Goal: Task Accomplishment & Management: Manage account settings

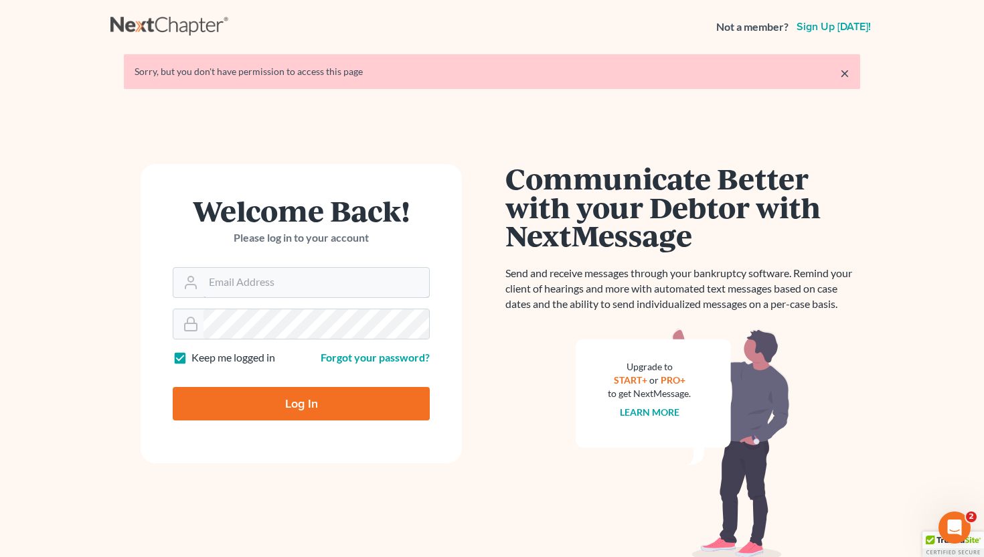
type input "info@saedilawgroup.com"
click at [320, 404] on input "Log In" at bounding box center [301, 403] width 257 height 33
type input "Thinking..."
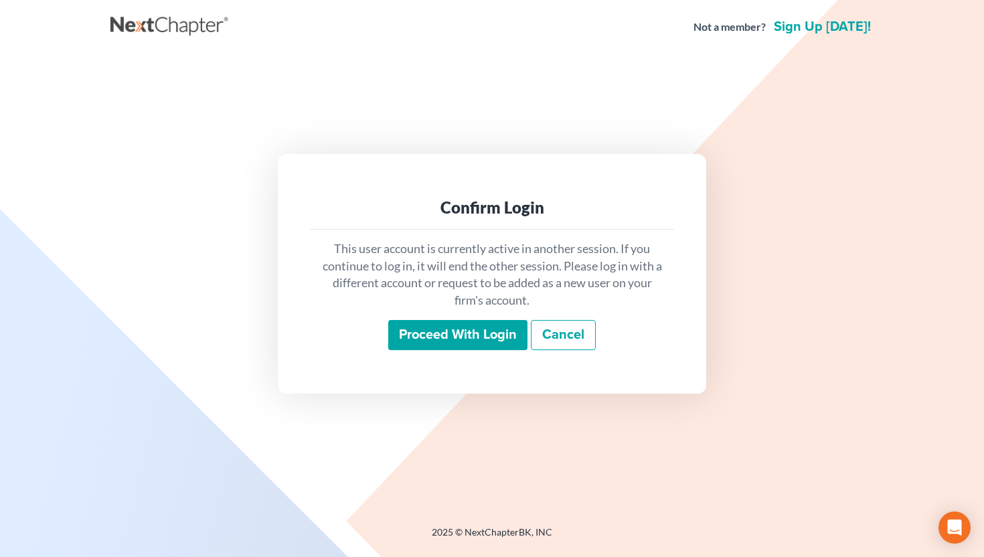
click at [477, 343] on input "Proceed with login" at bounding box center [457, 335] width 139 height 31
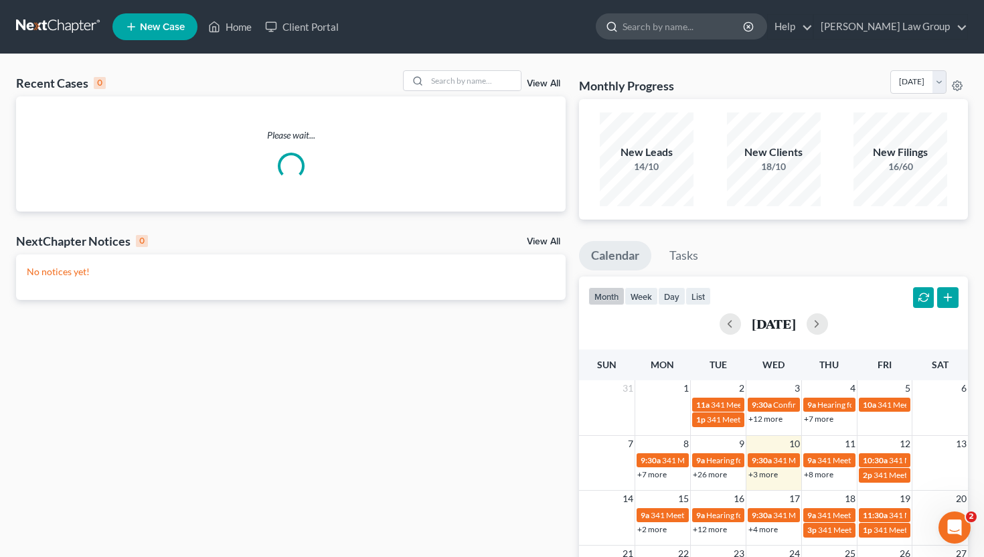
click at [745, 36] on input "search" at bounding box center [684, 26] width 123 height 25
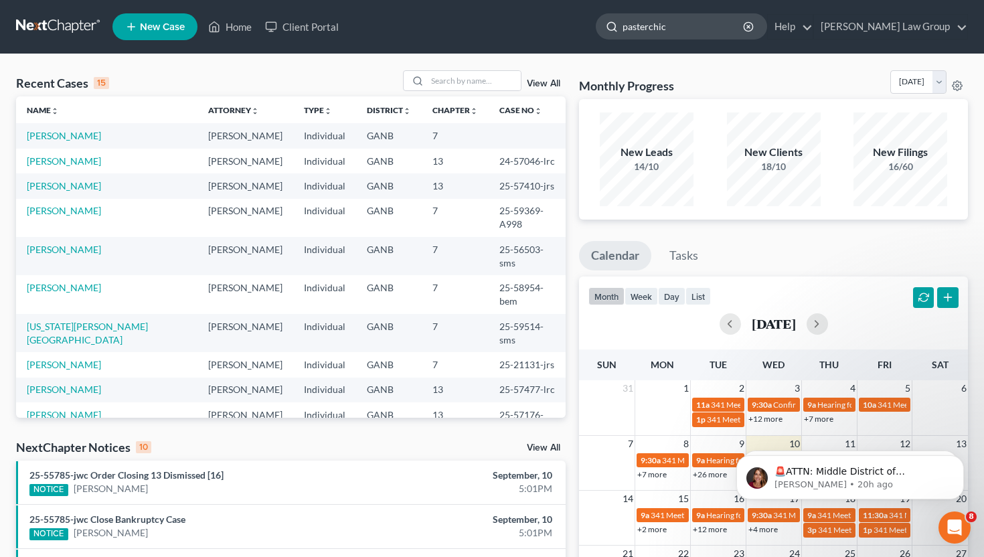
type input "pasterchick"
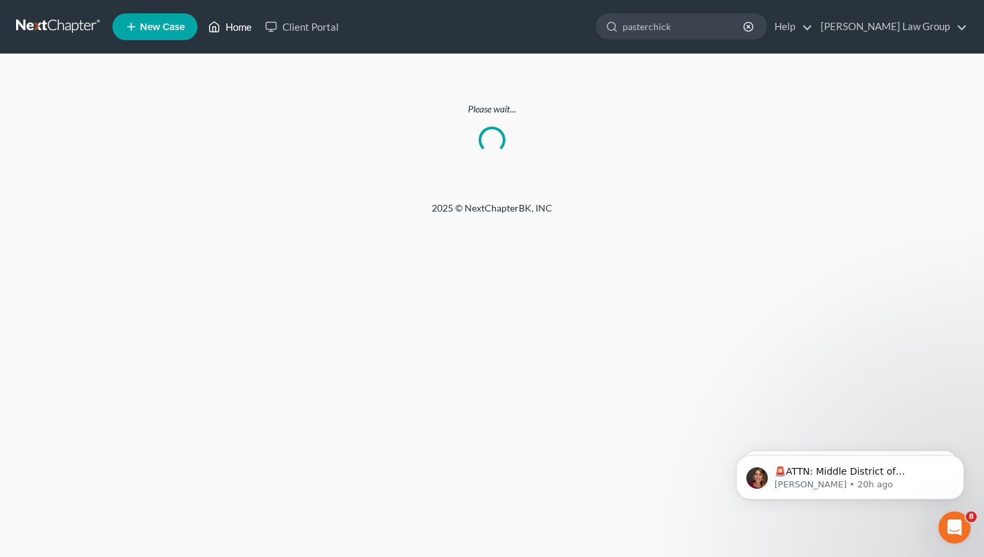
click at [235, 23] on link "Home" at bounding box center [230, 27] width 57 height 24
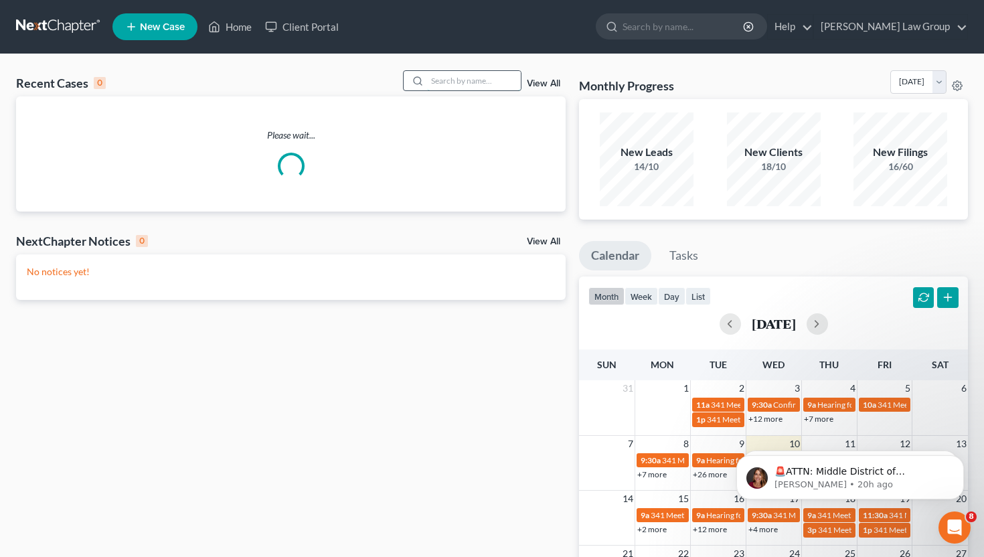
click at [443, 77] on input "search" at bounding box center [474, 80] width 94 height 19
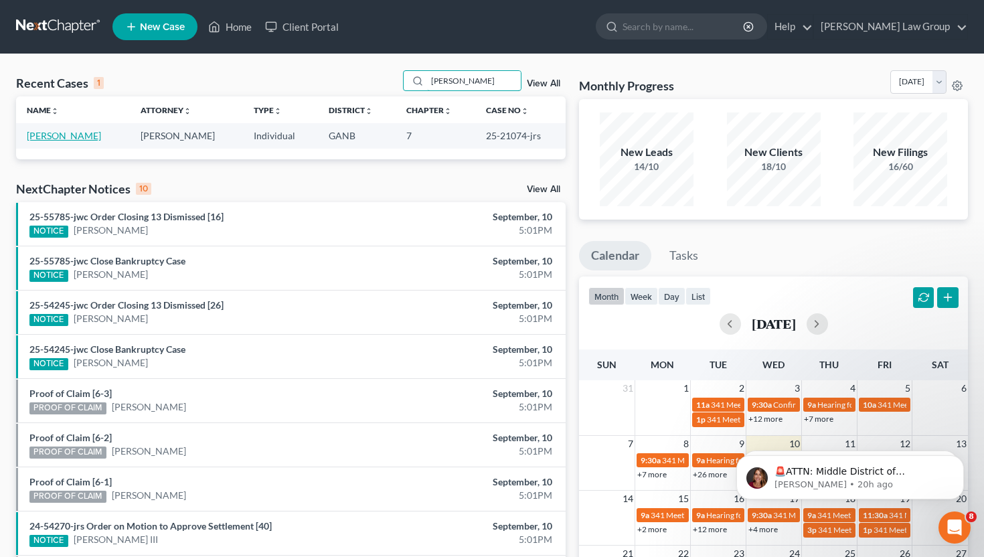
type input "[PERSON_NAME]"
click at [92, 132] on link "[PERSON_NAME]" at bounding box center [64, 135] width 74 height 11
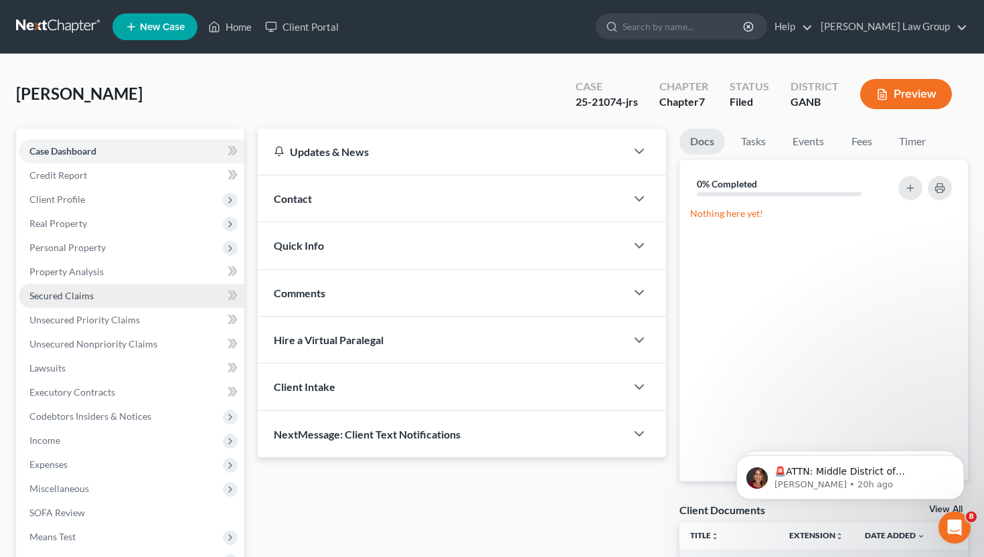
click at [88, 293] on span "Secured Claims" at bounding box center [61, 295] width 64 height 11
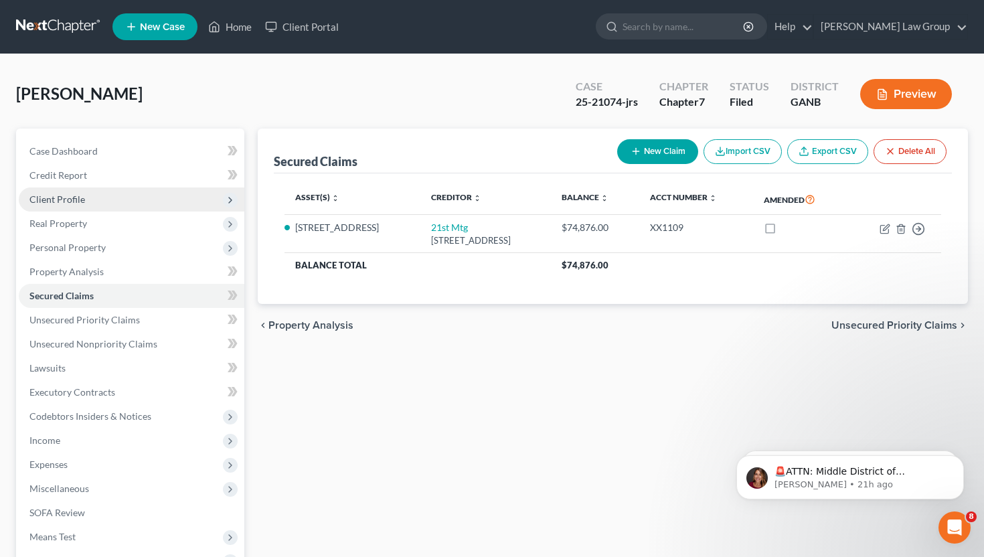
click at [76, 191] on span "Client Profile" at bounding box center [132, 199] width 226 height 24
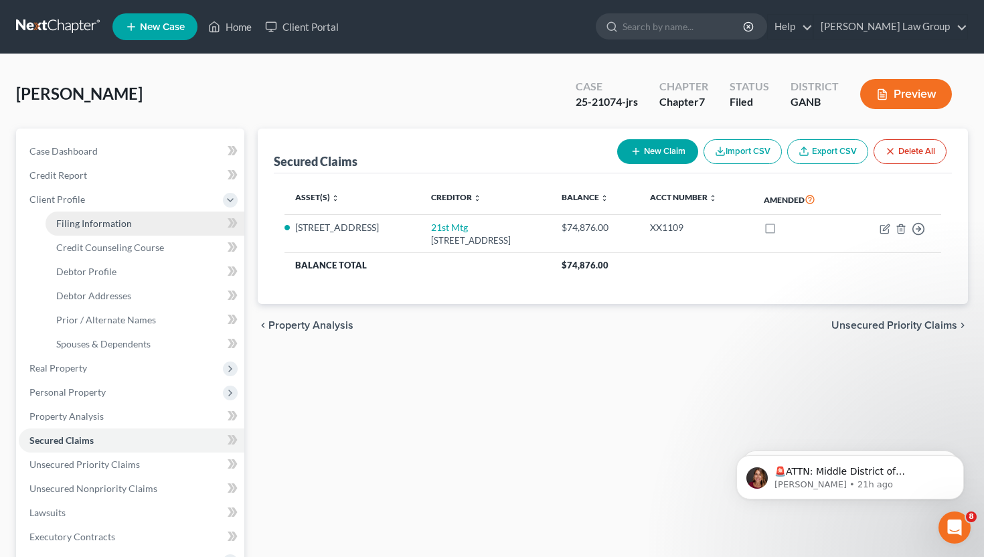
click at [80, 220] on span "Filing Information" at bounding box center [94, 223] width 76 height 11
select select "1"
select select "0"
select select "10"
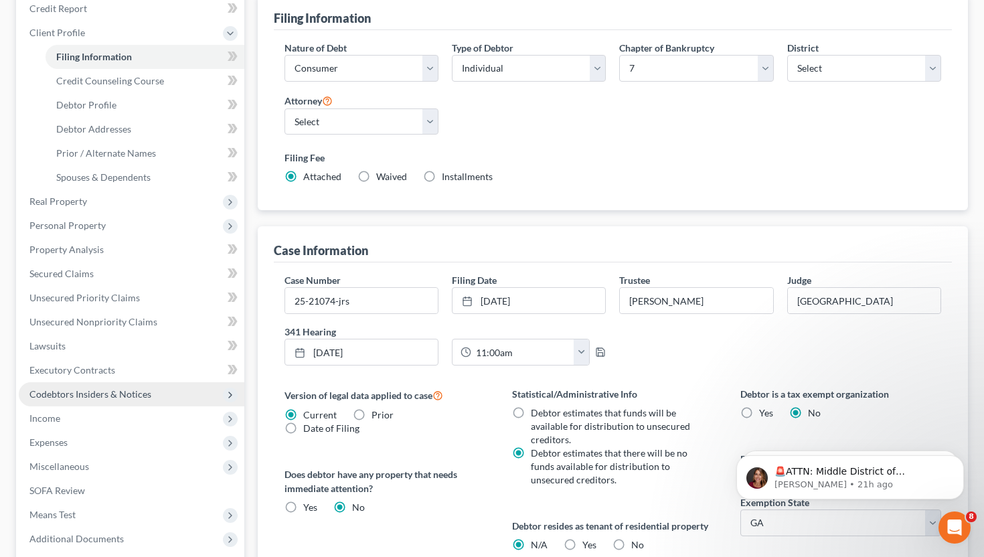
scroll to position [365, 0]
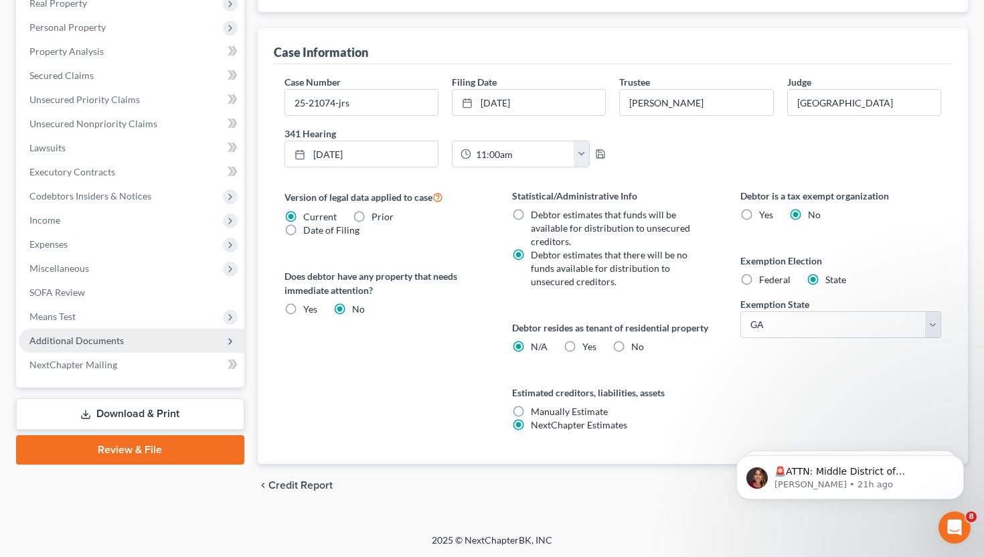
click at [92, 335] on span "Additional Documents" at bounding box center [76, 340] width 94 height 11
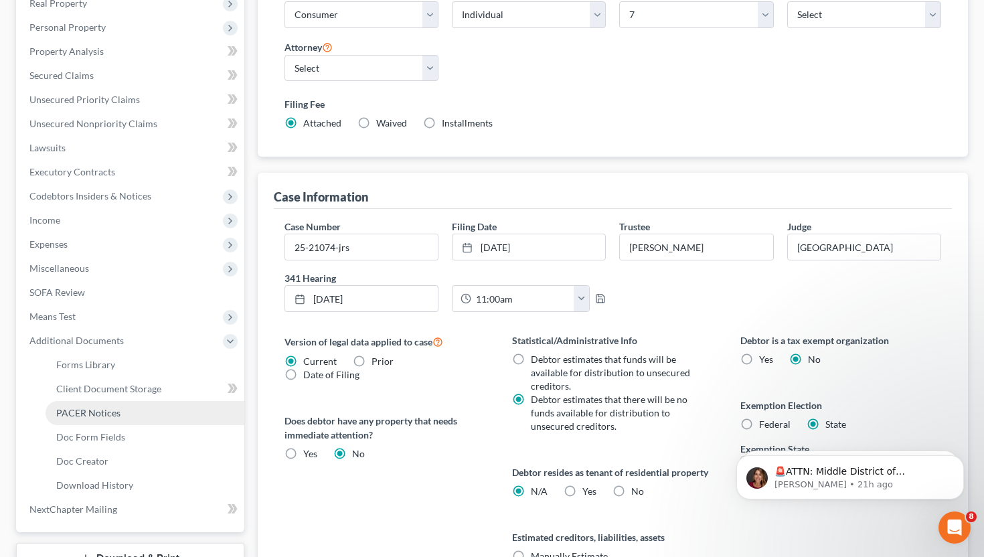
click at [93, 413] on span "PACER Notices" at bounding box center [88, 412] width 64 height 11
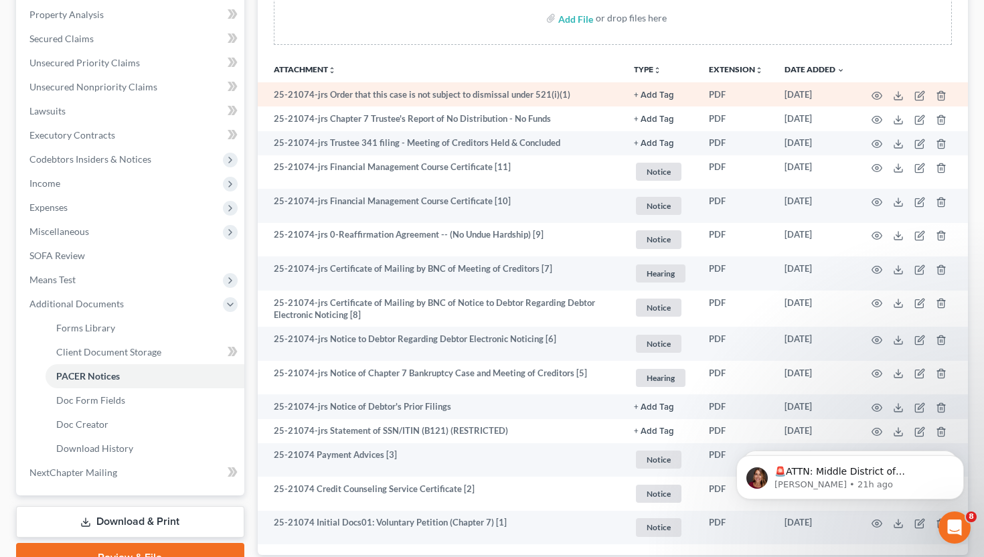
scroll to position [264, 0]
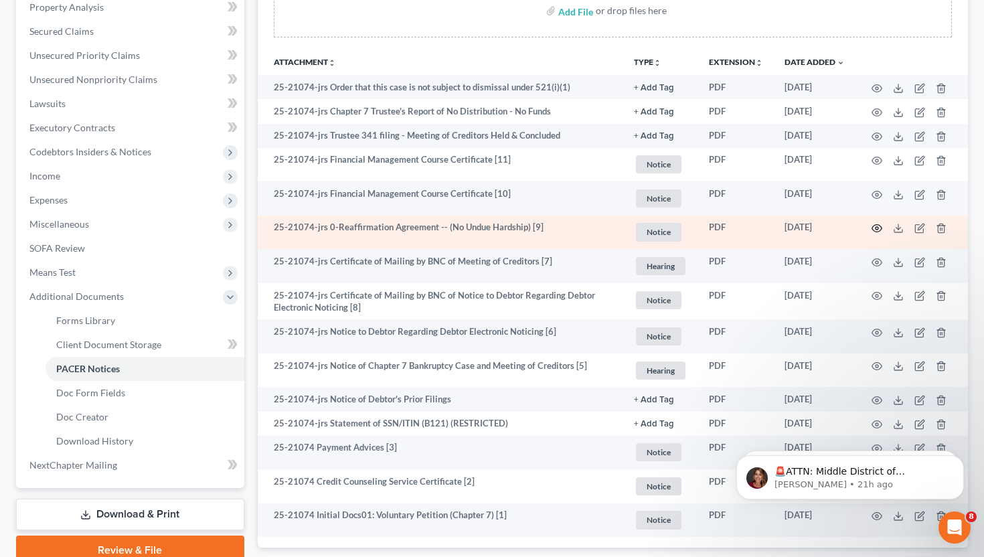
click at [877, 225] on icon "button" at bounding box center [877, 228] width 10 height 7
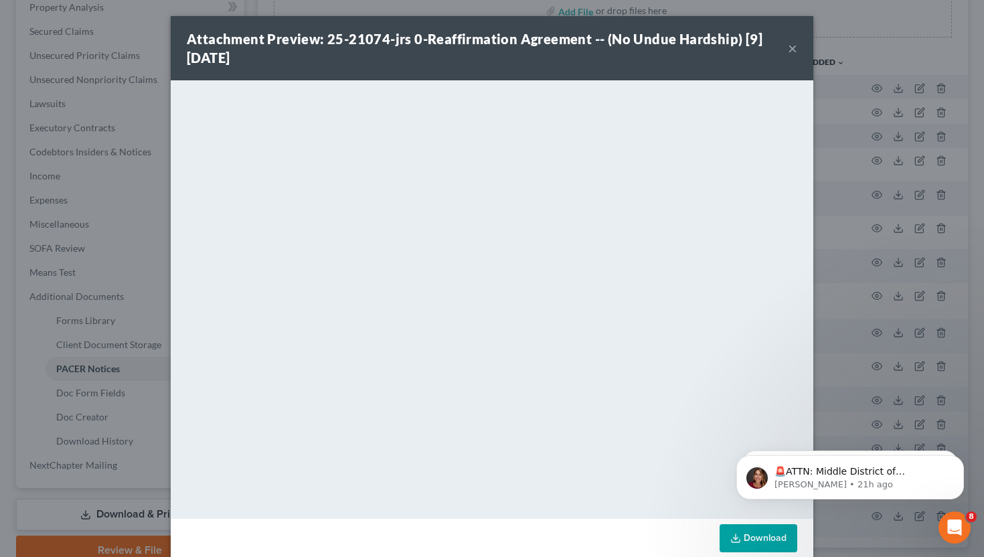
click at [789, 45] on button "×" at bounding box center [792, 48] width 9 height 16
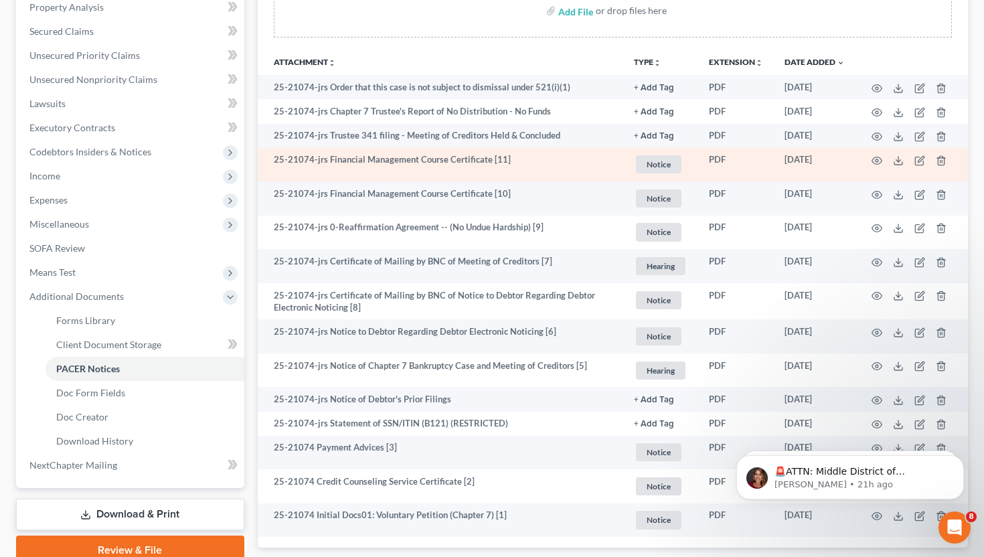
scroll to position [0, 0]
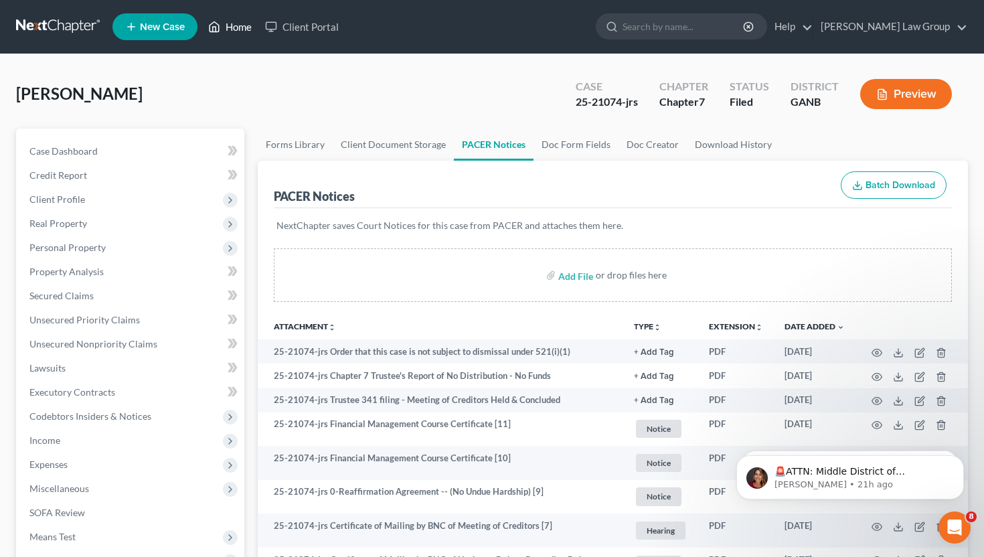
click at [243, 25] on link "Home" at bounding box center [230, 27] width 57 height 24
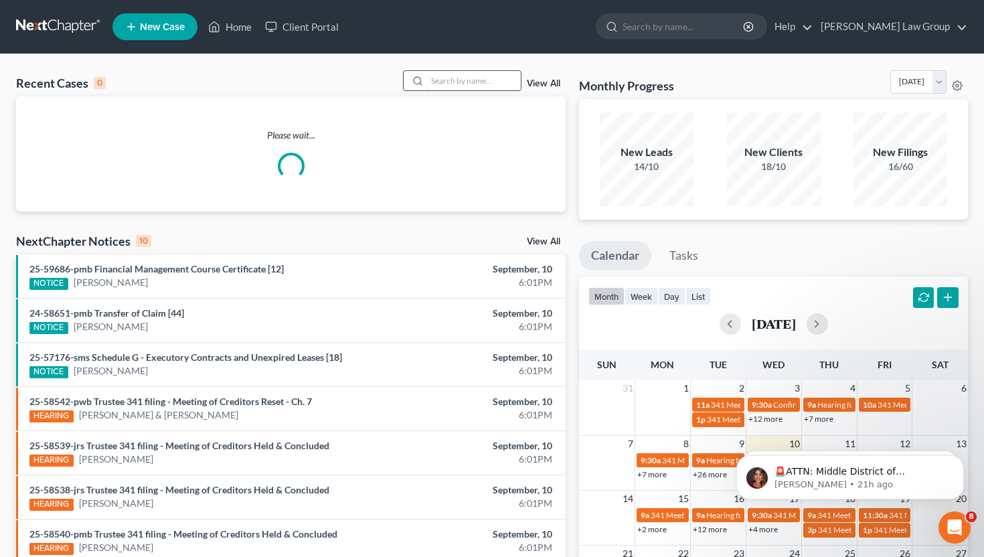
click at [500, 78] on input "search" at bounding box center [474, 80] width 94 height 19
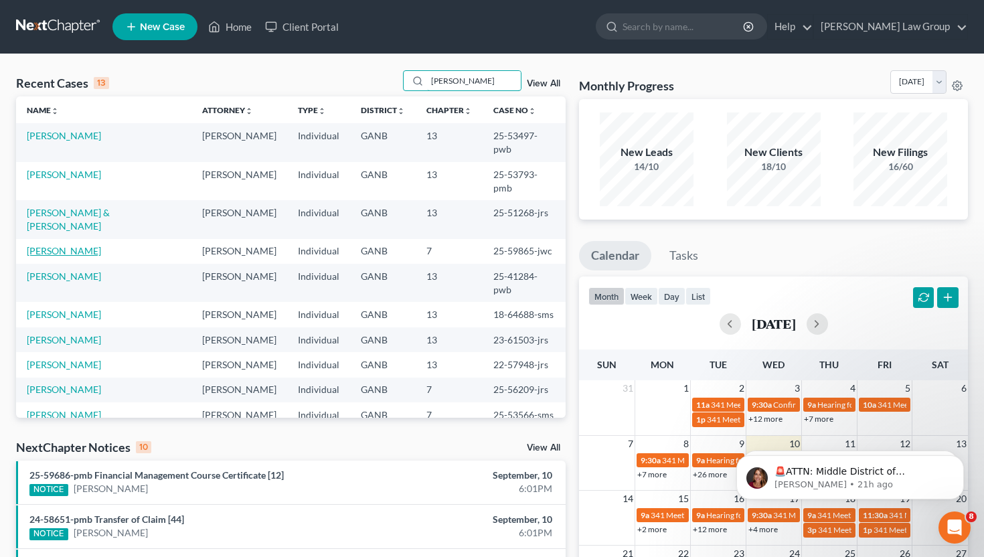
type input "[PERSON_NAME]"
click at [64, 245] on link "[PERSON_NAME]" at bounding box center [64, 250] width 74 height 11
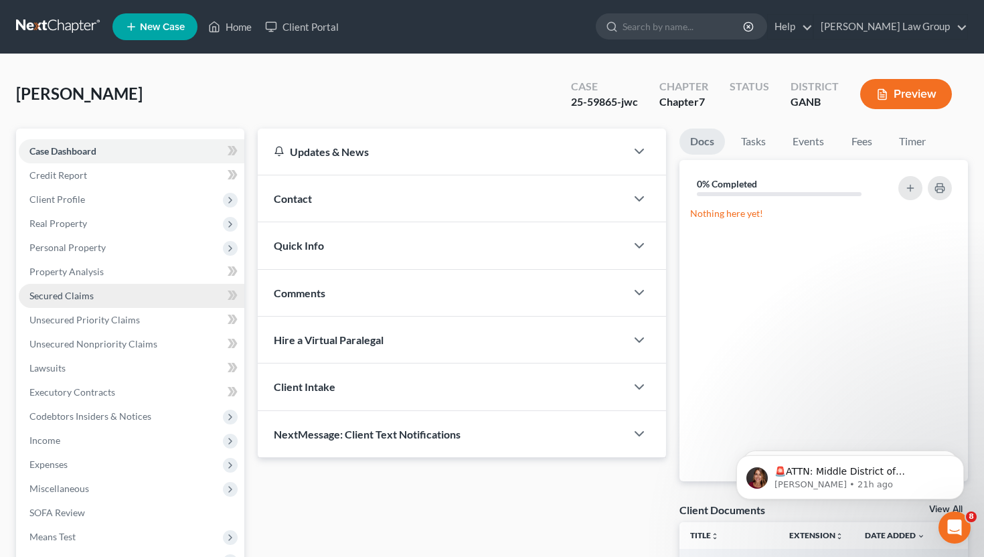
click at [86, 297] on span "Secured Claims" at bounding box center [61, 295] width 64 height 11
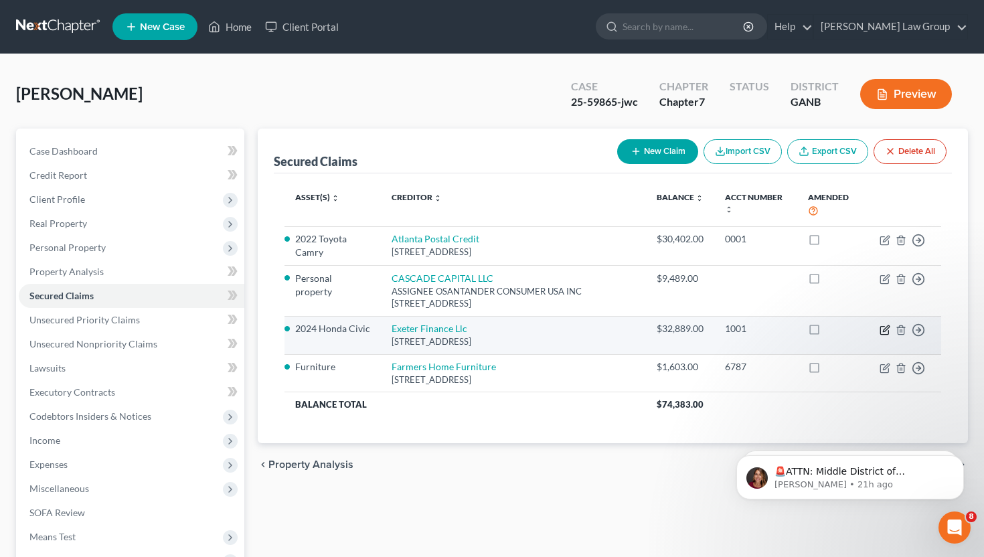
click at [888, 326] on icon "button" at bounding box center [885, 330] width 11 height 11
select select "45"
select select "4"
select select "0"
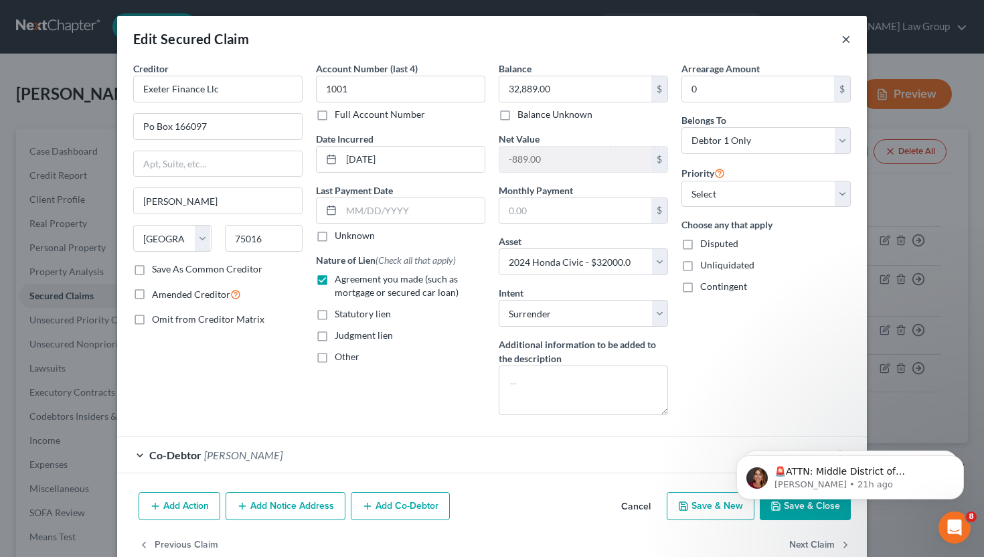
click at [848, 43] on button "×" at bounding box center [846, 39] width 9 height 16
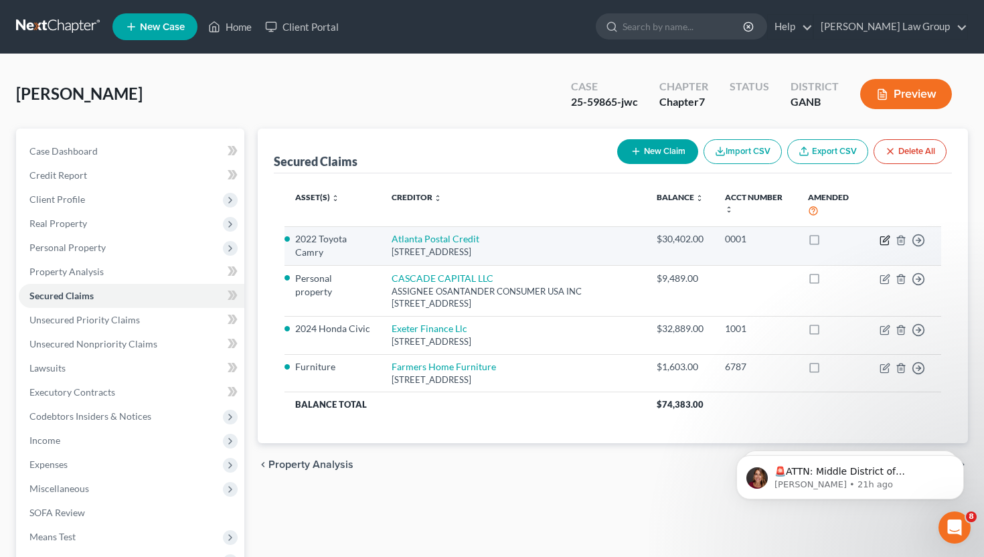
click at [886, 241] on icon "button" at bounding box center [885, 240] width 11 height 11
select select "10"
select select "3"
select select "2"
select select "0"
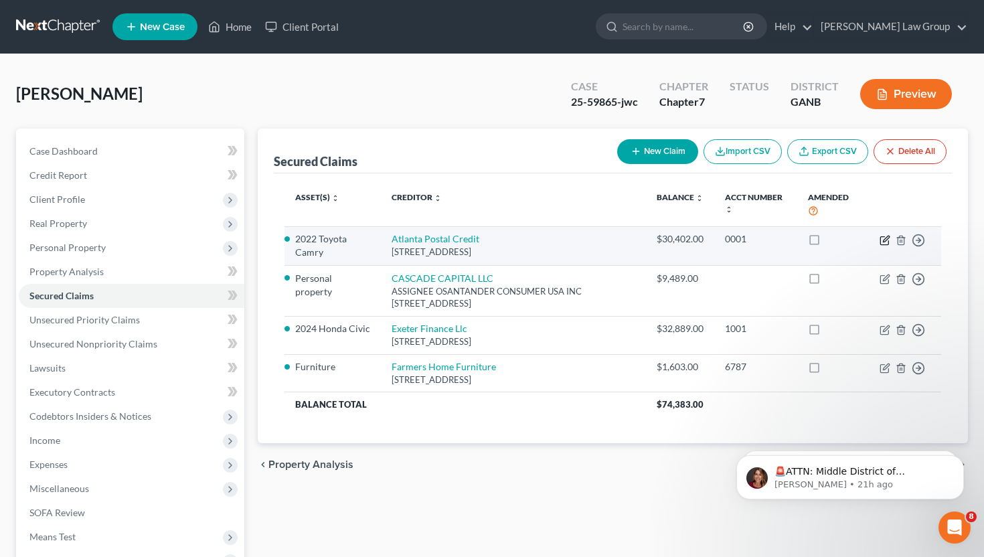
select select "0"
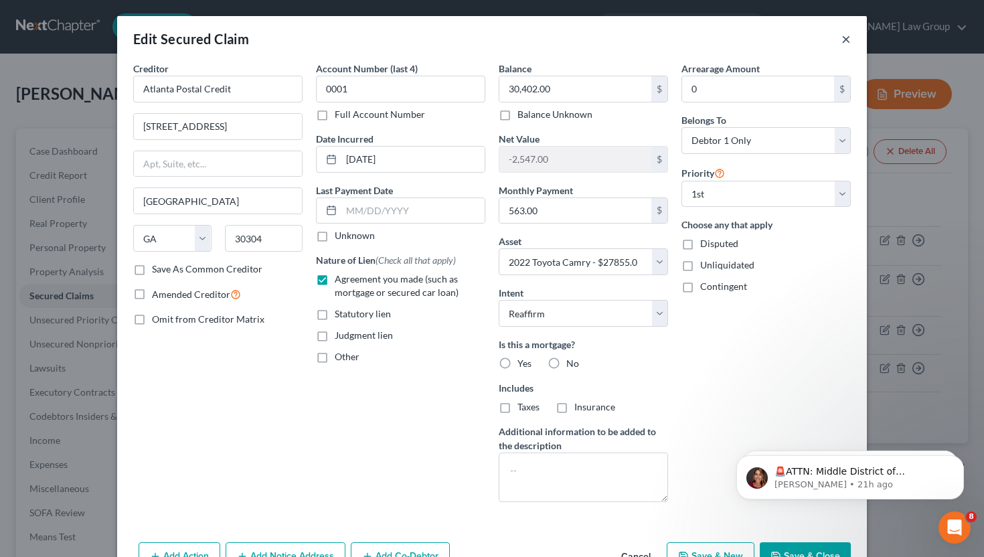
click at [843, 40] on button "×" at bounding box center [846, 39] width 9 height 16
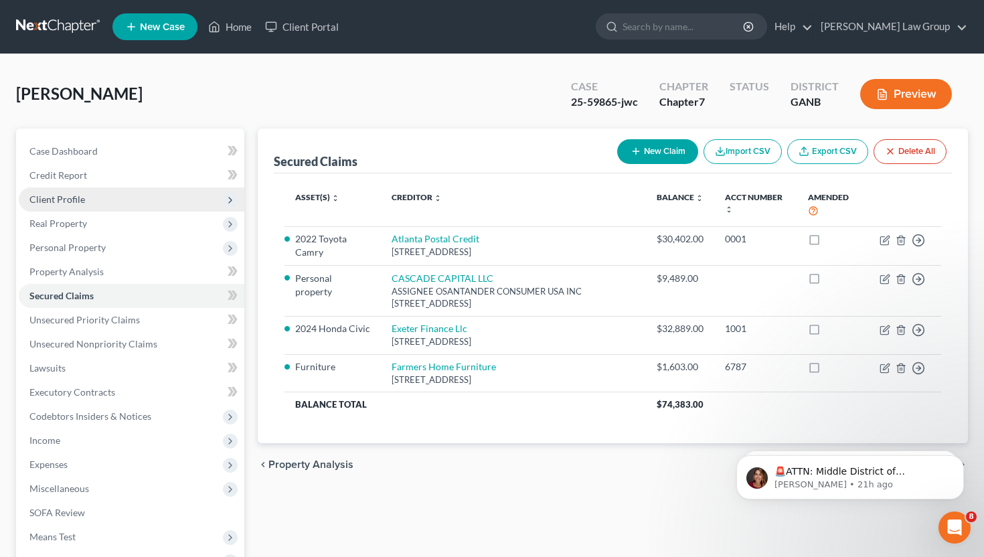
click at [131, 188] on span "Client Profile" at bounding box center [132, 199] width 226 height 24
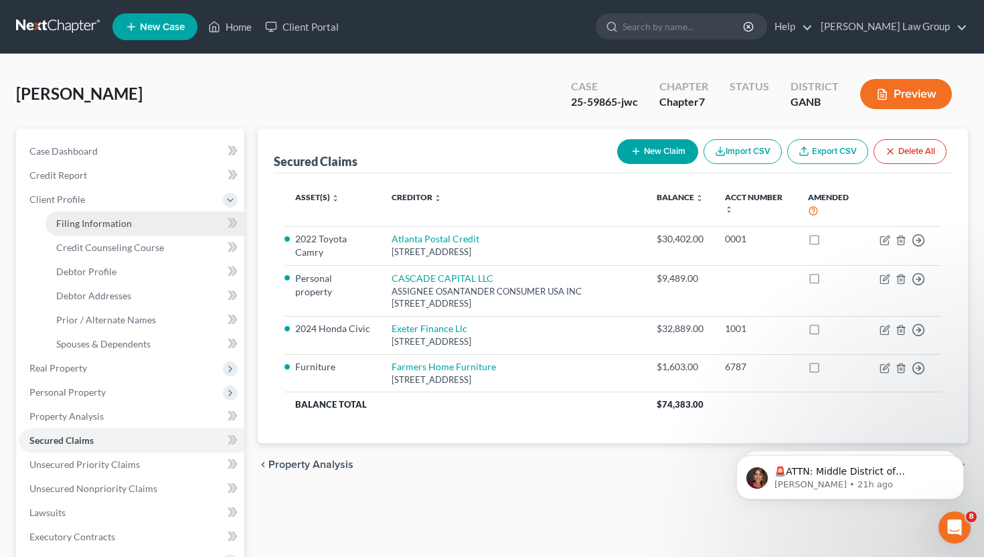
click at [132, 216] on link "Filing Information" at bounding box center [145, 224] width 199 height 24
select select "1"
select select "0"
select select "19"
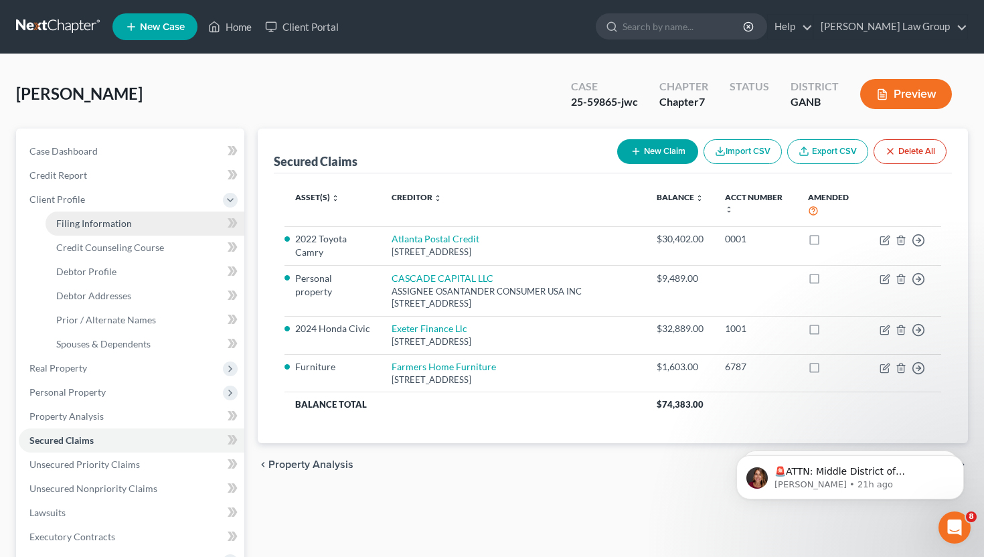
select select "0"
select select "10"
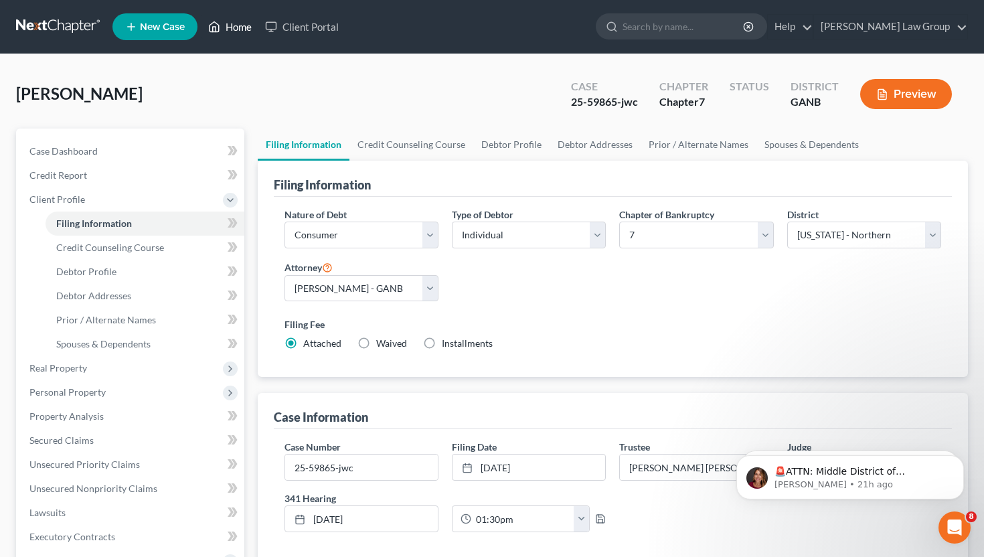
click at [240, 26] on link "Home" at bounding box center [230, 27] width 57 height 24
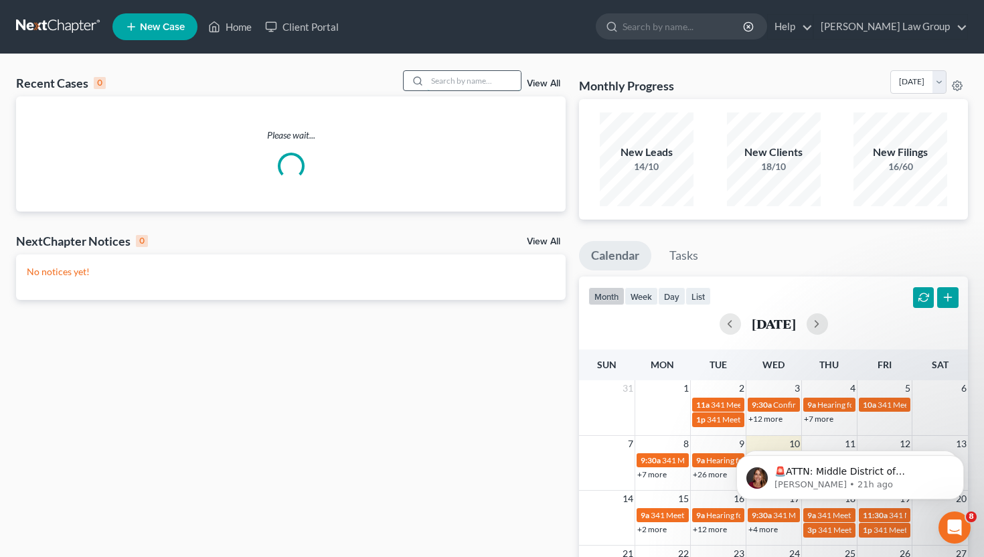
click at [464, 83] on input "search" at bounding box center [474, 80] width 94 height 19
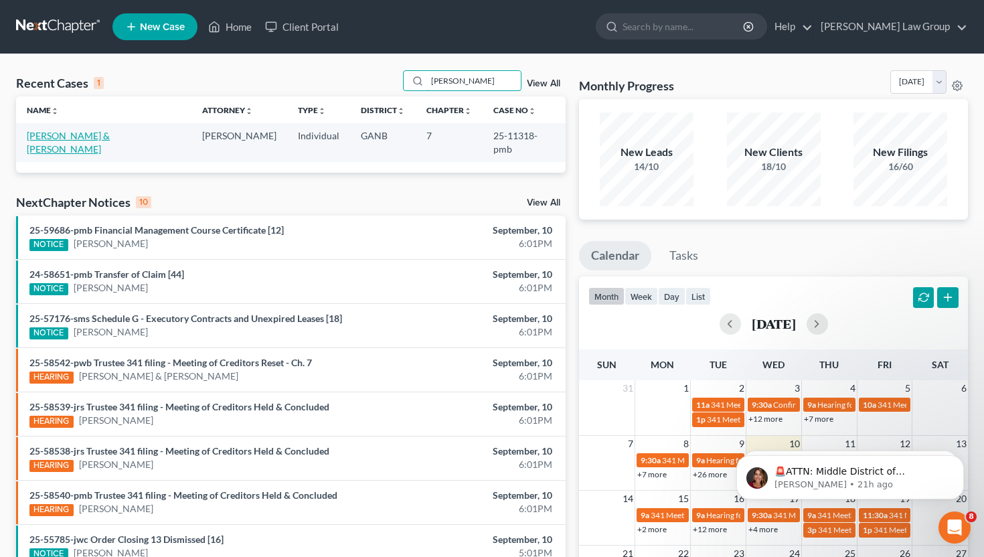
type input "[PERSON_NAME]"
click at [84, 137] on link "[PERSON_NAME] & [PERSON_NAME]" at bounding box center [68, 142] width 83 height 25
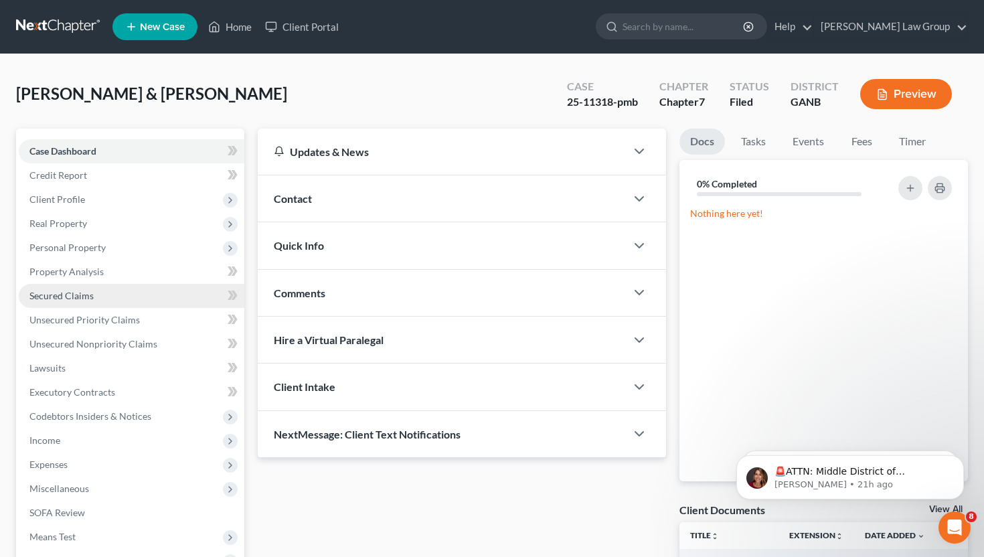
click at [78, 298] on span "Secured Claims" at bounding box center [61, 295] width 64 height 11
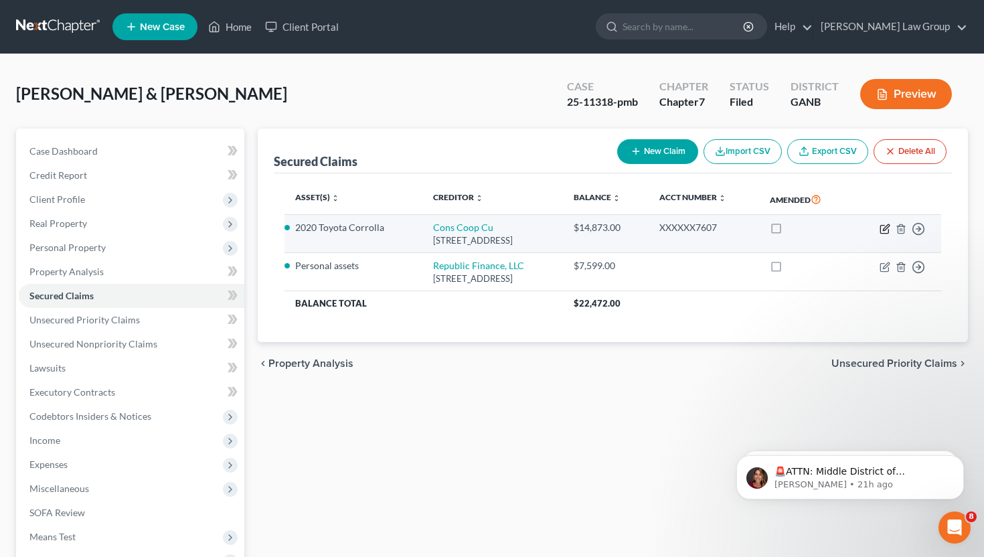
click at [882, 228] on icon "button" at bounding box center [885, 229] width 11 height 11
select select "14"
select select "2"
select select "0"
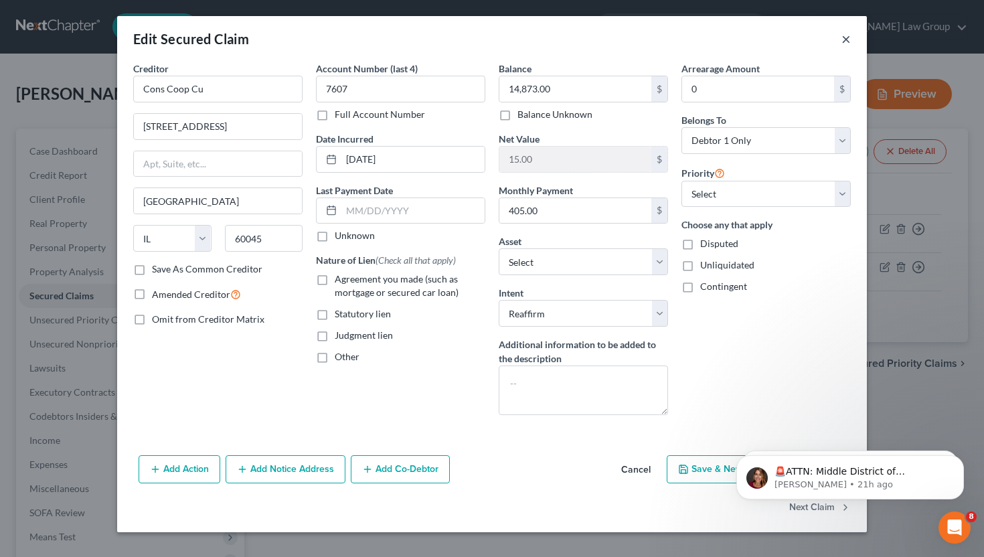
click at [845, 42] on button "×" at bounding box center [846, 39] width 9 height 16
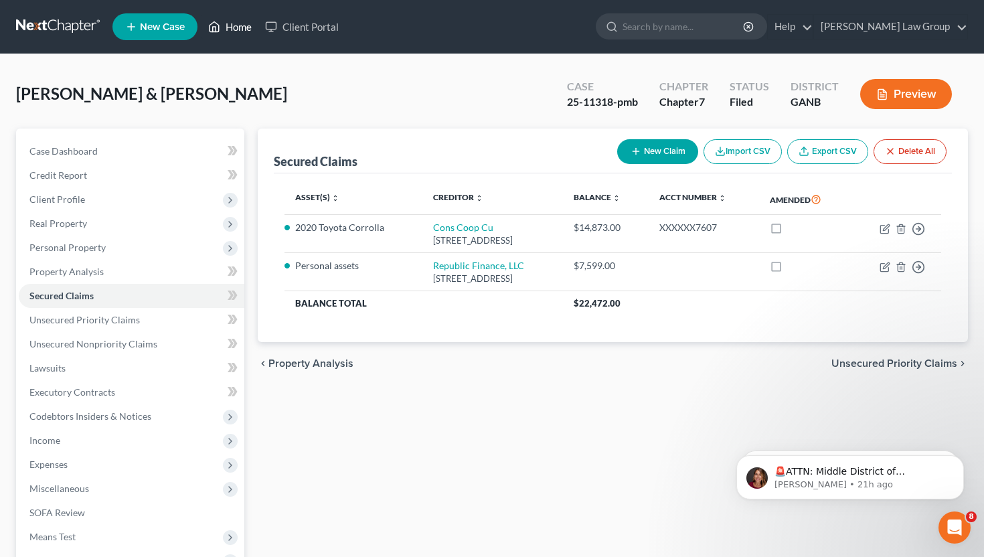
click at [234, 25] on link "Home" at bounding box center [230, 27] width 57 height 24
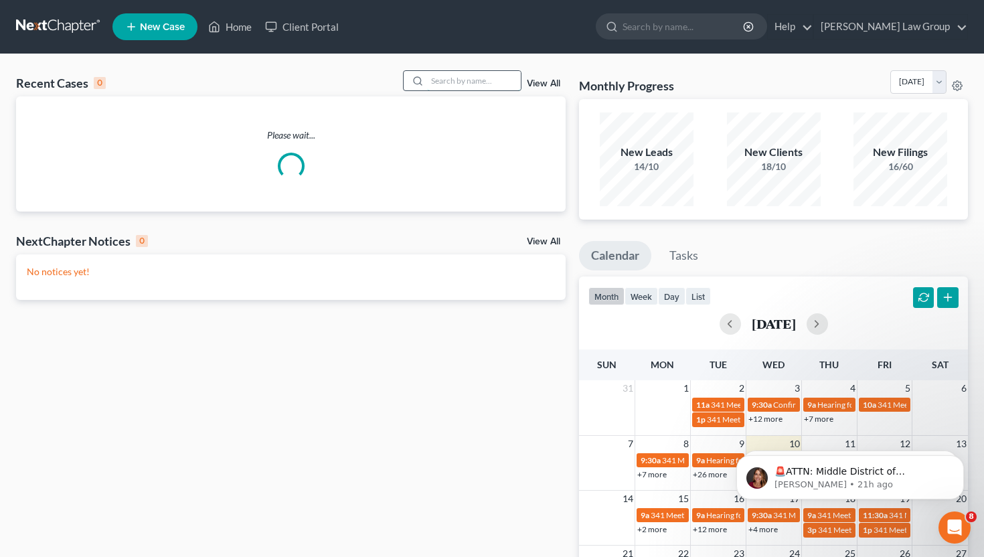
click at [493, 79] on input "search" at bounding box center [474, 80] width 94 height 19
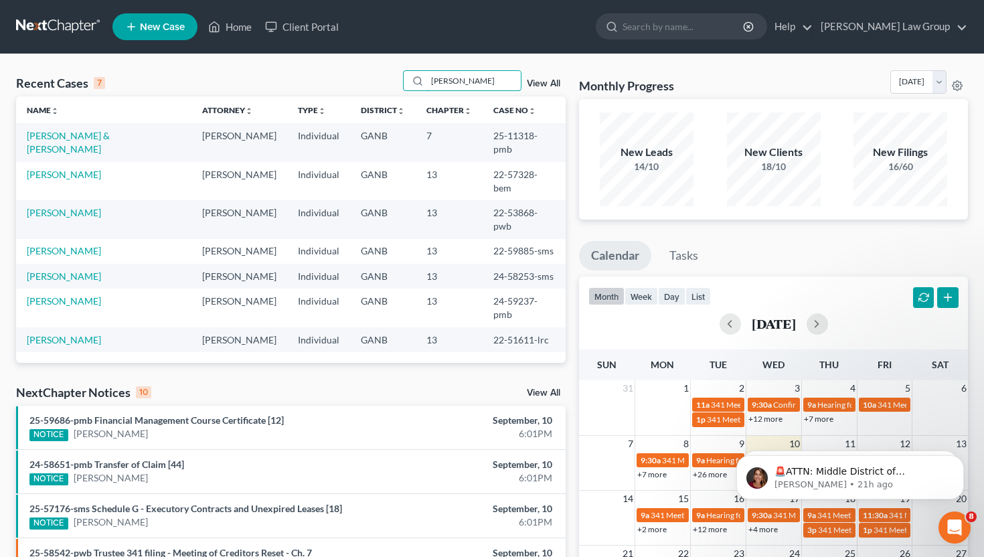
type input "[PERSON_NAME]"
click at [110, 136] on link "[PERSON_NAME] & [PERSON_NAME]" at bounding box center [68, 142] width 83 height 25
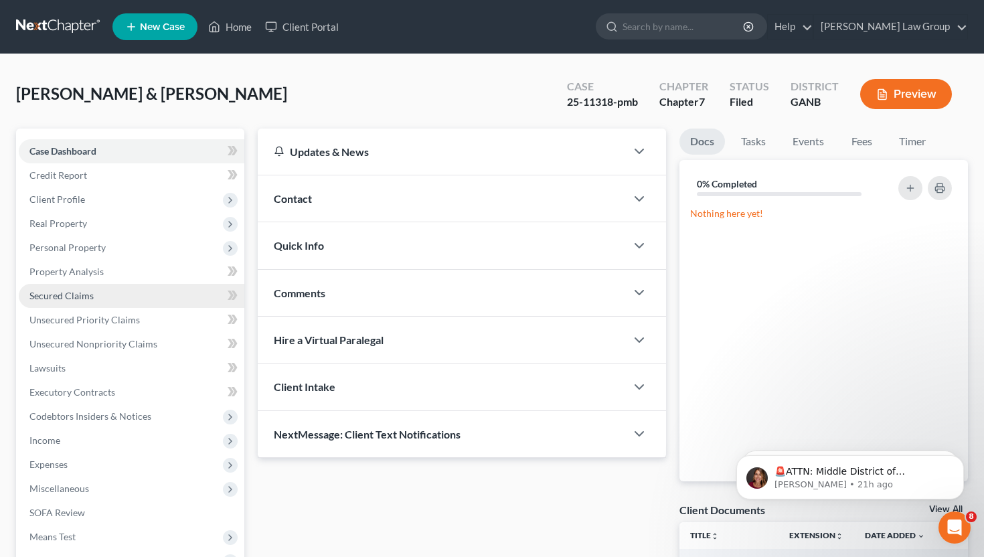
click at [109, 300] on link "Secured Claims" at bounding box center [132, 296] width 226 height 24
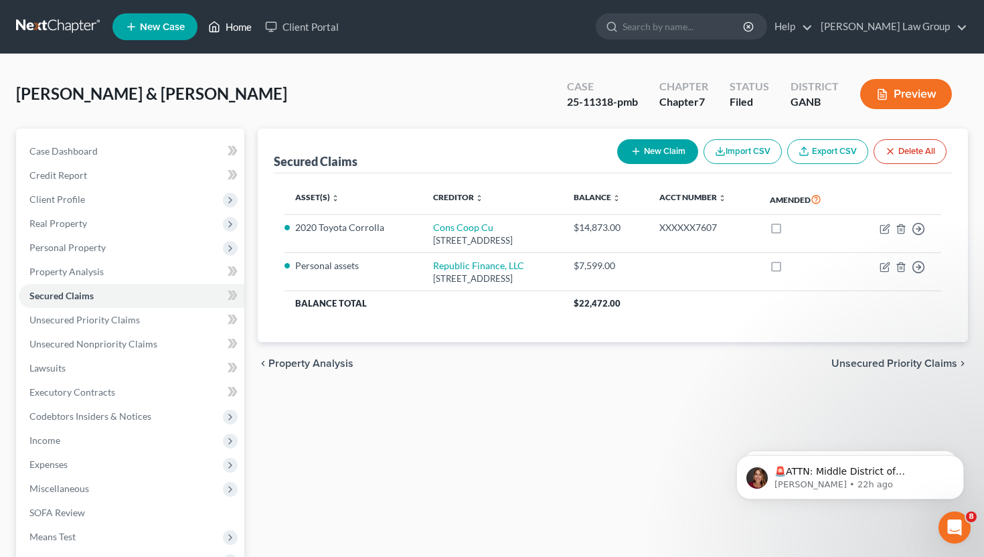
click at [234, 24] on link "Home" at bounding box center [230, 27] width 57 height 24
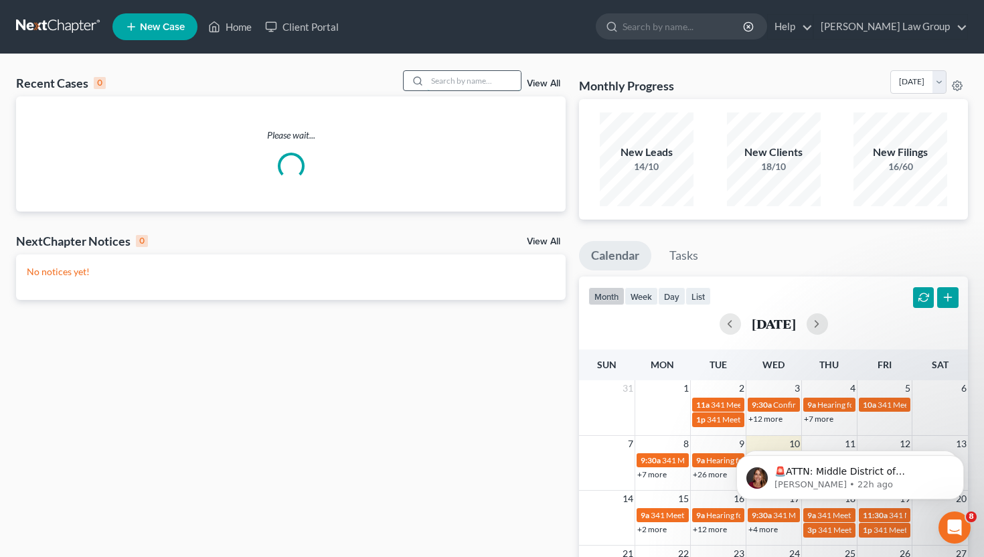
click at [483, 82] on input "search" at bounding box center [474, 80] width 94 height 19
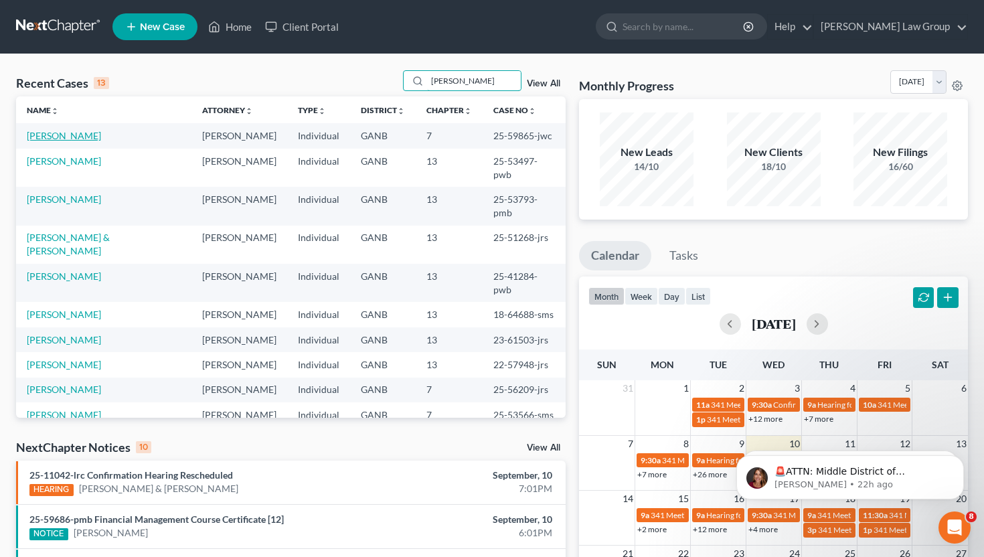
type input "[PERSON_NAME]"
click at [42, 137] on link "[PERSON_NAME]" at bounding box center [64, 135] width 74 height 11
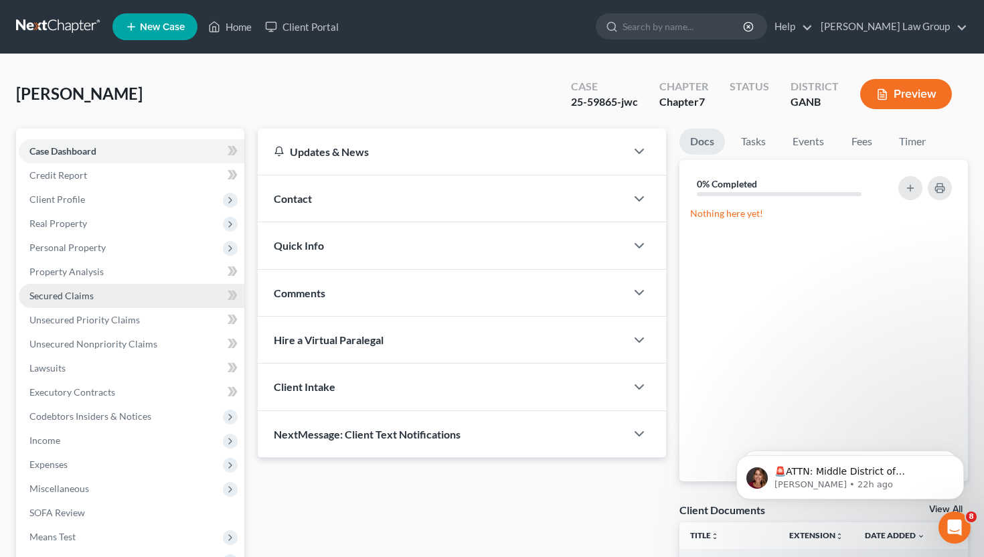
click at [104, 298] on link "Secured Claims" at bounding box center [132, 296] width 226 height 24
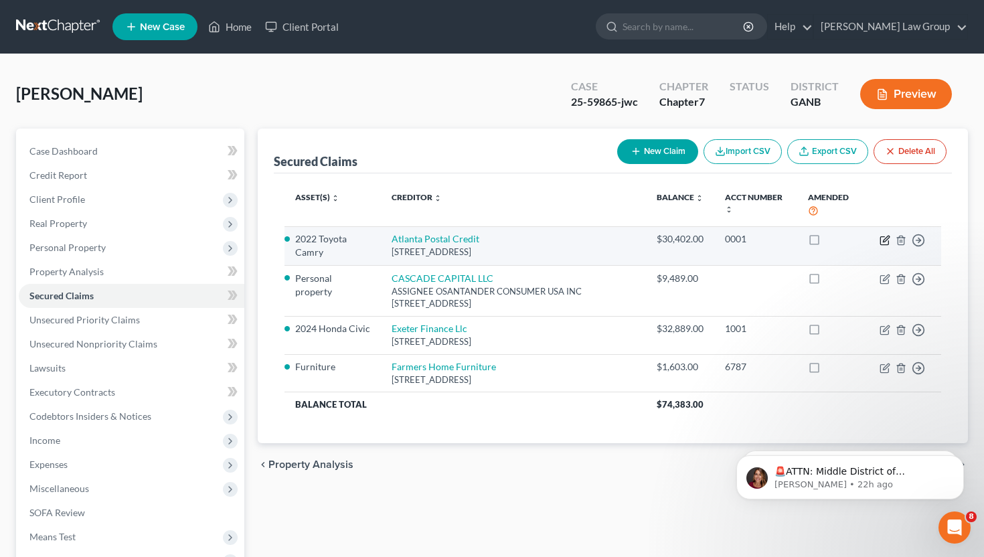
click at [884, 237] on icon "button" at bounding box center [885, 240] width 11 height 11
select select "10"
select select "3"
select select "2"
select select "0"
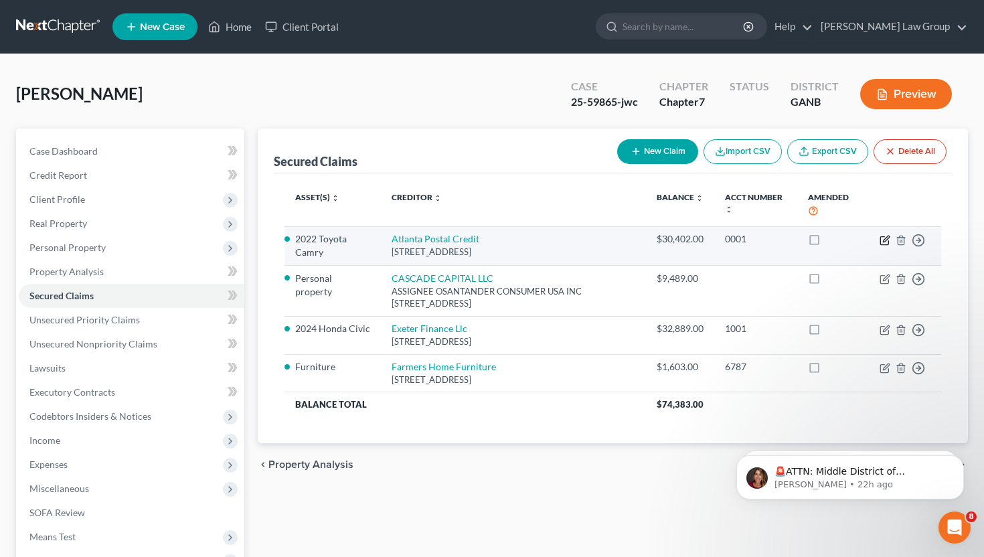
select select "0"
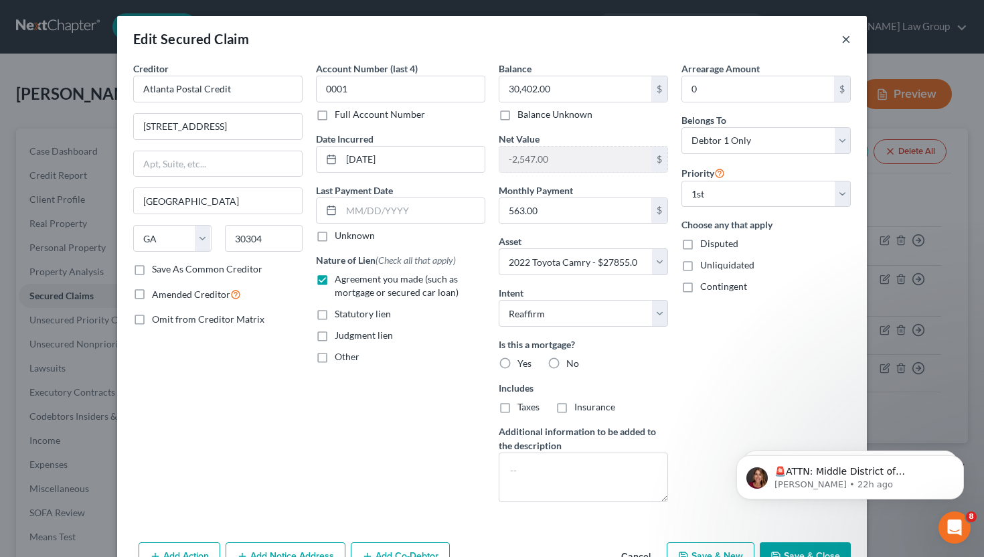
click at [842, 35] on button "×" at bounding box center [846, 39] width 9 height 16
